Goal: Information Seeking & Learning: Check status

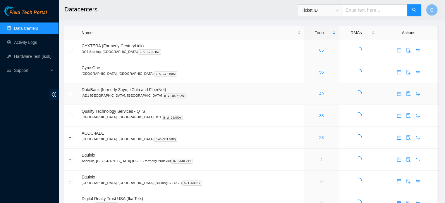
click at [319, 94] on link "49" at bounding box center [321, 94] width 5 height 5
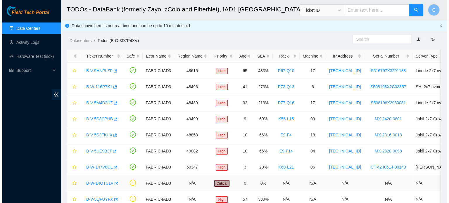
scroll to position [20, 0]
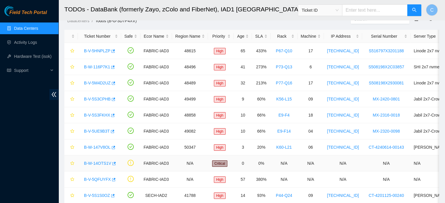
click at [98, 166] on link "B-W-14OTS1V" at bounding box center [97, 163] width 27 height 5
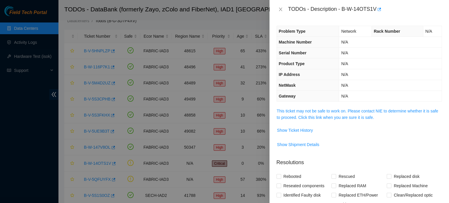
click at [341, 108] on span "This ticket may not be safe to work on. Please contact NIE to determine whether…" at bounding box center [359, 114] width 165 height 13
click at [337, 111] on link "This ticket may not be safe to work on. Please contact NIE to determine whether…" at bounding box center [358, 114] width 162 height 11
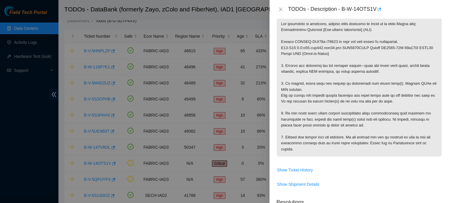
scroll to position [95, 0]
